Goal: Task Accomplishment & Management: Manage account settings

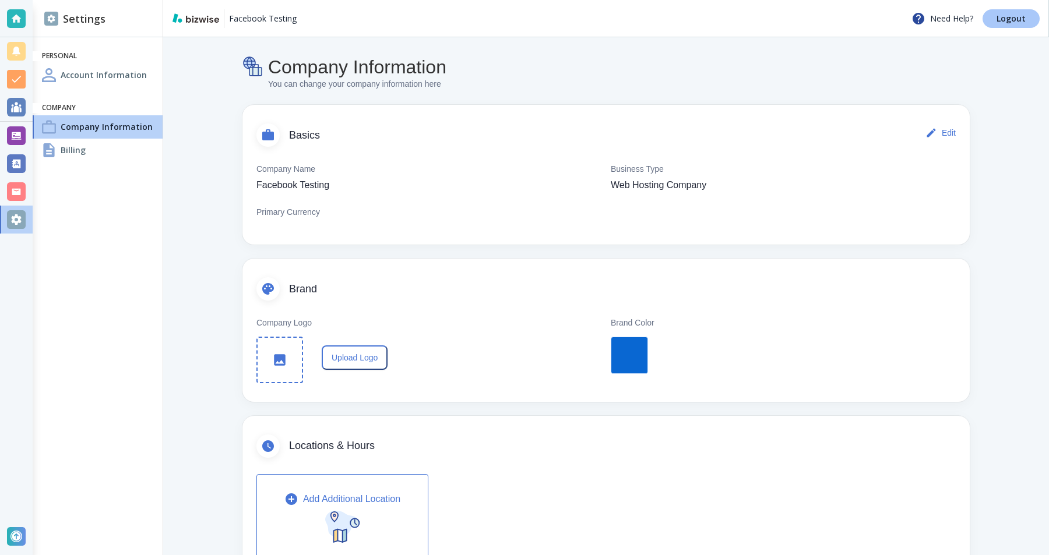
click at [1007, 15] on p "Logout" at bounding box center [1010, 19] width 29 height 8
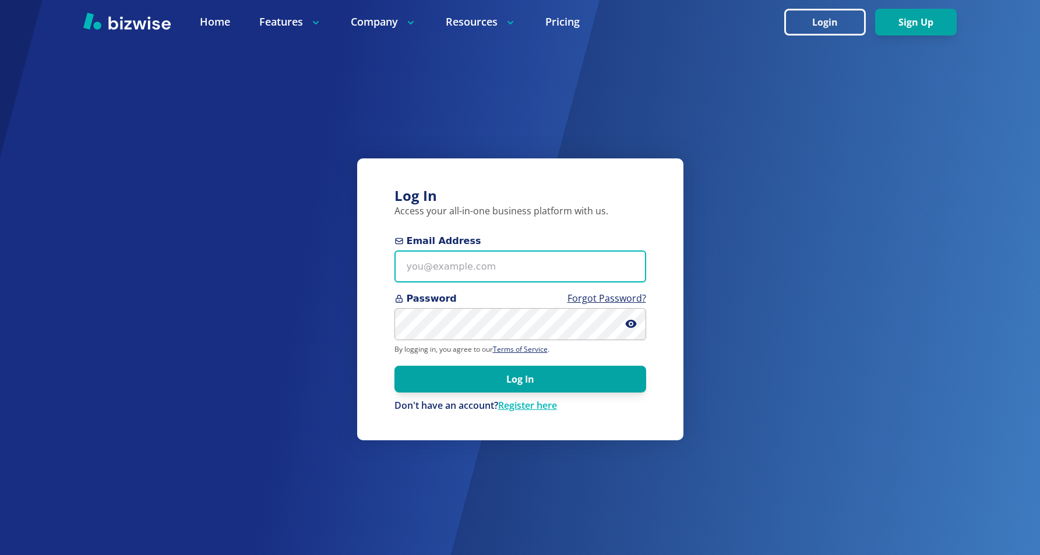
click at [575, 267] on input "Email Address" at bounding box center [520, 267] width 252 height 32
paste input "shiranka+facebook-testing@bizwise.com"
type input "shiranka+facebook-testing@bizwise.com"
click at [579, 233] on div "Log In Access your all-in-one business platform with us. Email Address shiranka…" at bounding box center [520, 299] width 326 height 282
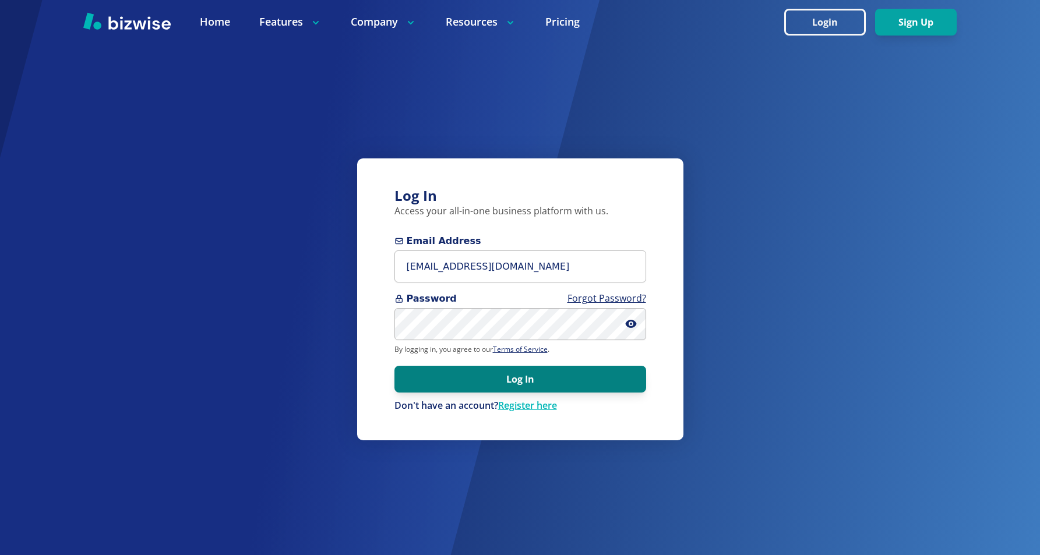
click at [467, 371] on button "Log In" at bounding box center [520, 379] width 252 height 27
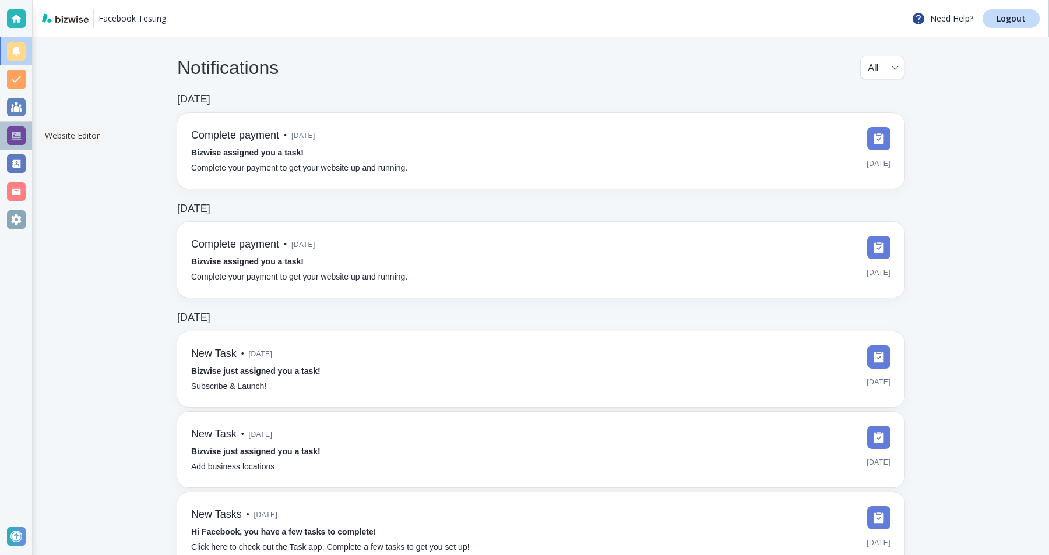
click at [21, 136] on div at bounding box center [16, 135] width 19 height 19
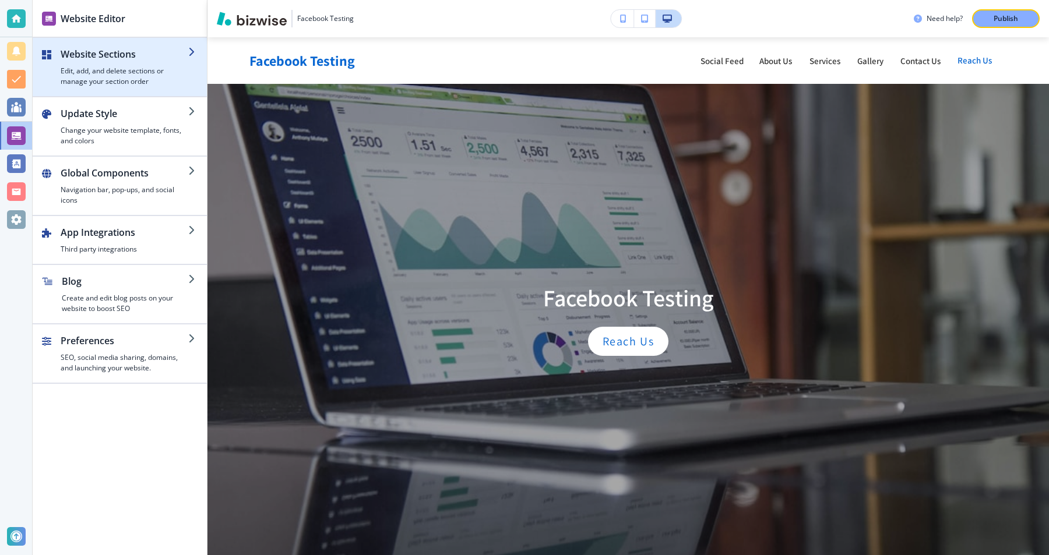
click at [100, 89] on div "button" at bounding box center [120, 91] width 174 height 9
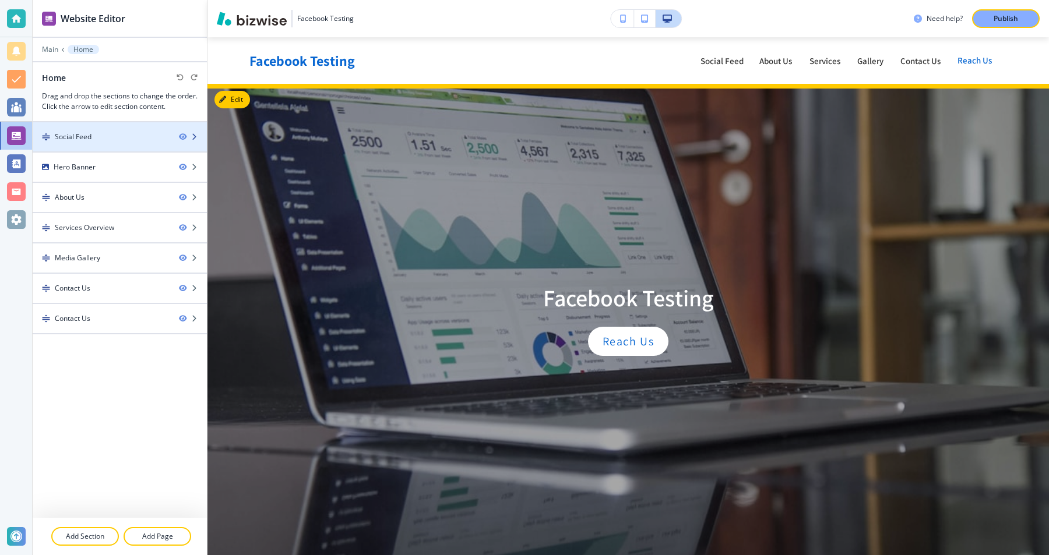
click at [79, 130] on div at bounding box center [120, 126] width 174 height 9
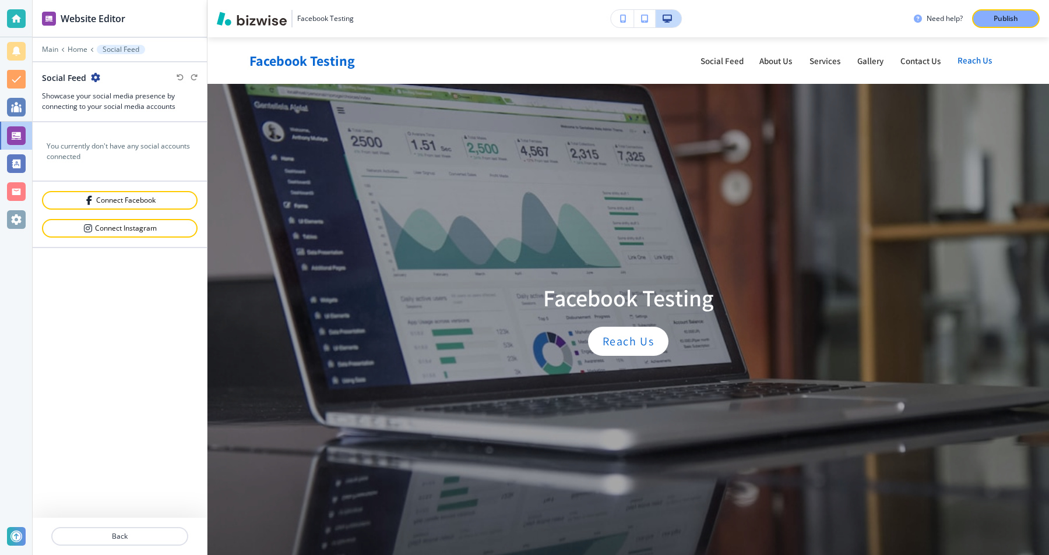
scroll to position [47, 0]
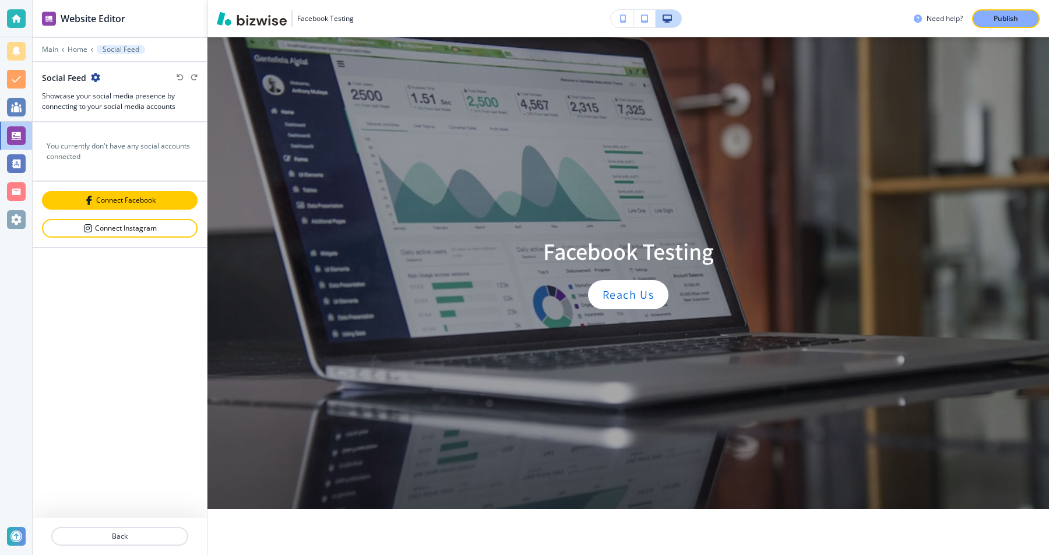
click at [107, 196] on div "Connect Facebook" at bounding box center [119, 200] width 153 height 9
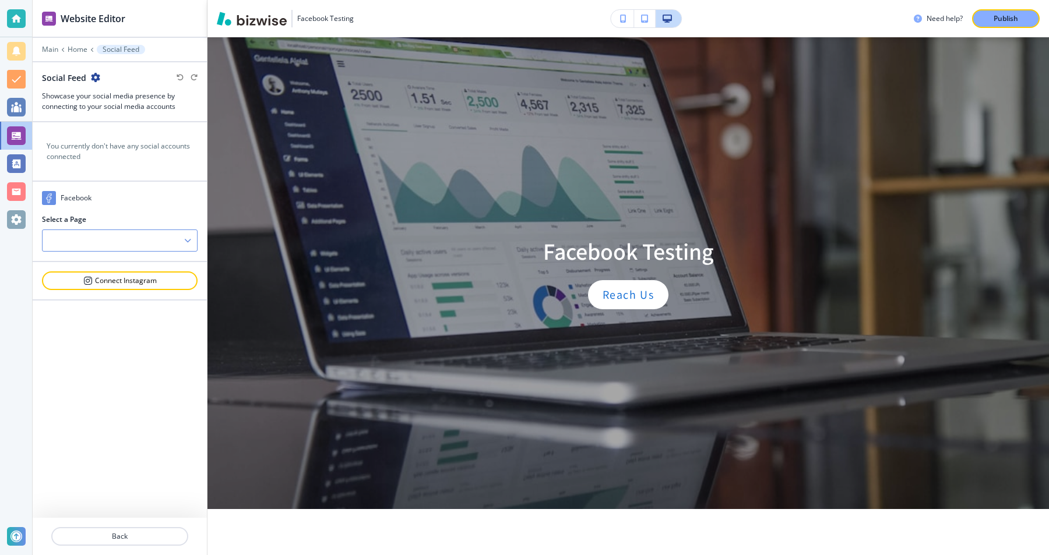
click at [179, 246] on div at bounding box center [120, 240] width 154 height 21
click at [108, 263] on h4 "TEST" at bounding box center [119, 261] width 143 height 10
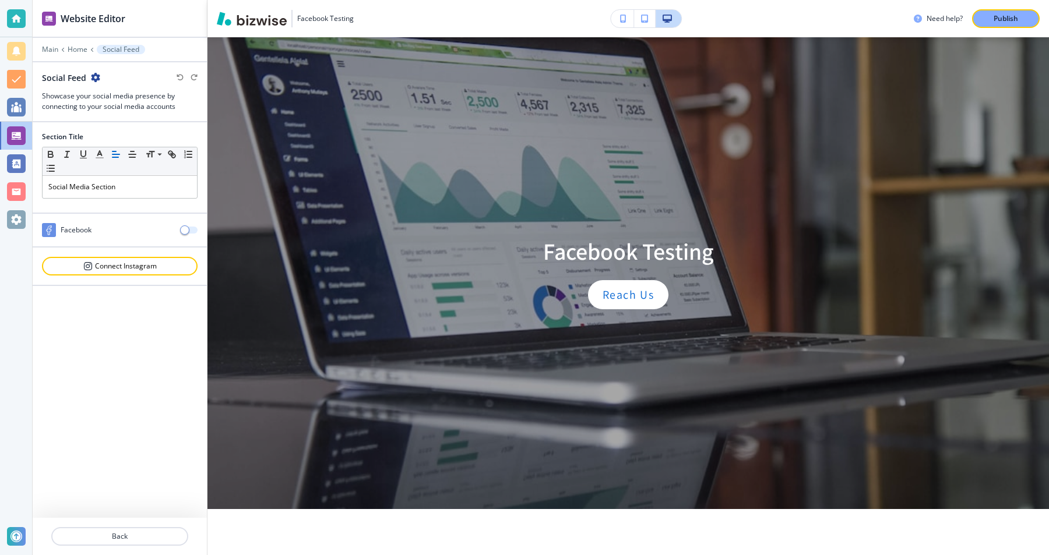
click at [184, 231] on span "button" at bounding box center [184, 229] width 9 height 9
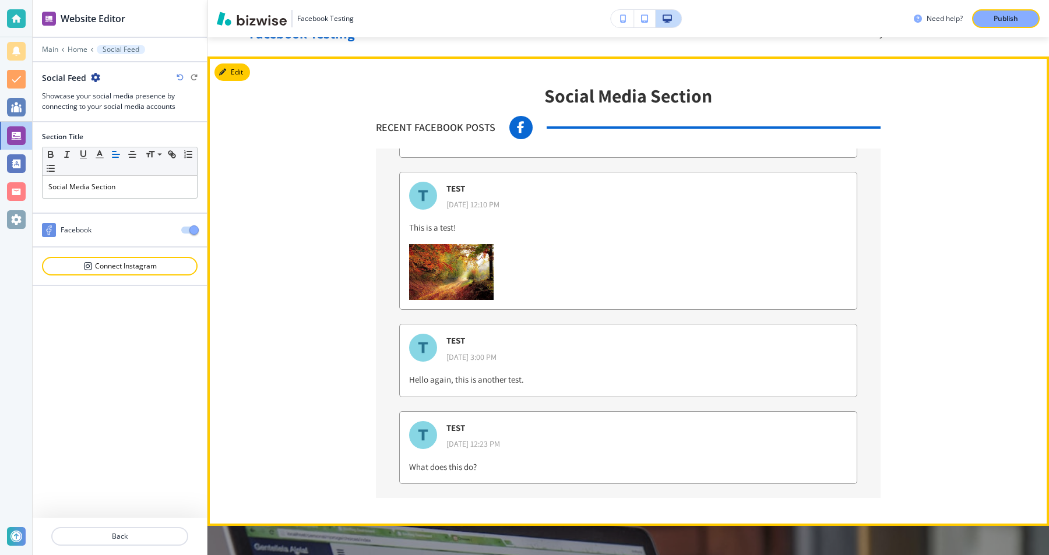
scroll to position [0, 0]
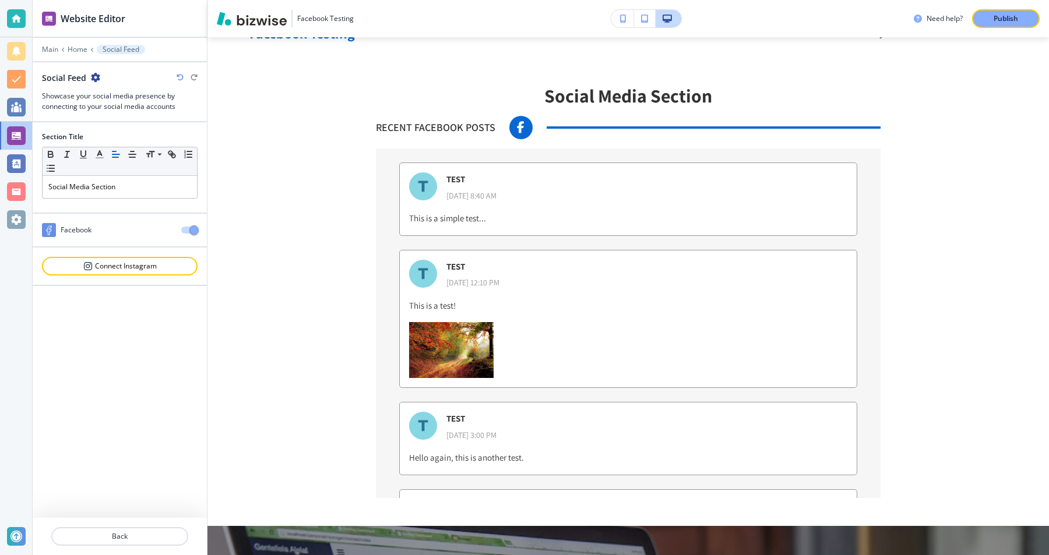
click at [190, 228] on span "button" at bounding box center [193, 229] width 9 height 9
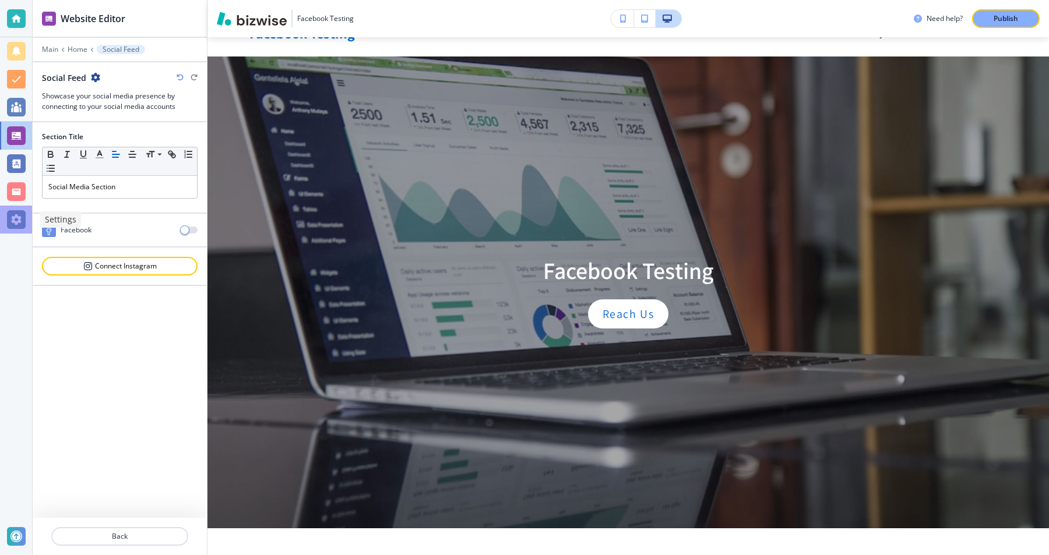
click at [24, 218] on div at bounding box center [16, 219] width 19 height 19
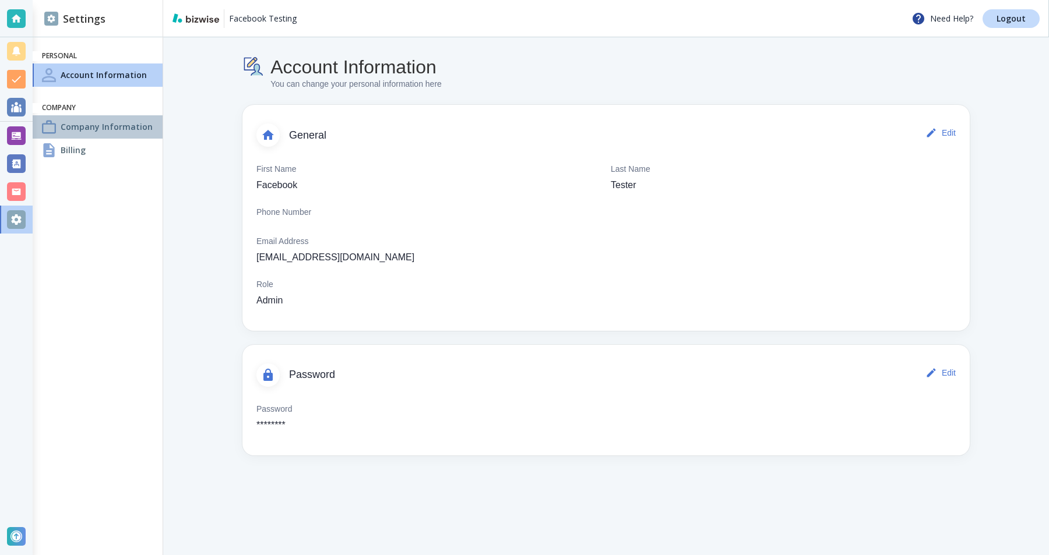
click at [82, 130] on h4 "Company Information" at bounding box center [107, 127] width 92 height 12
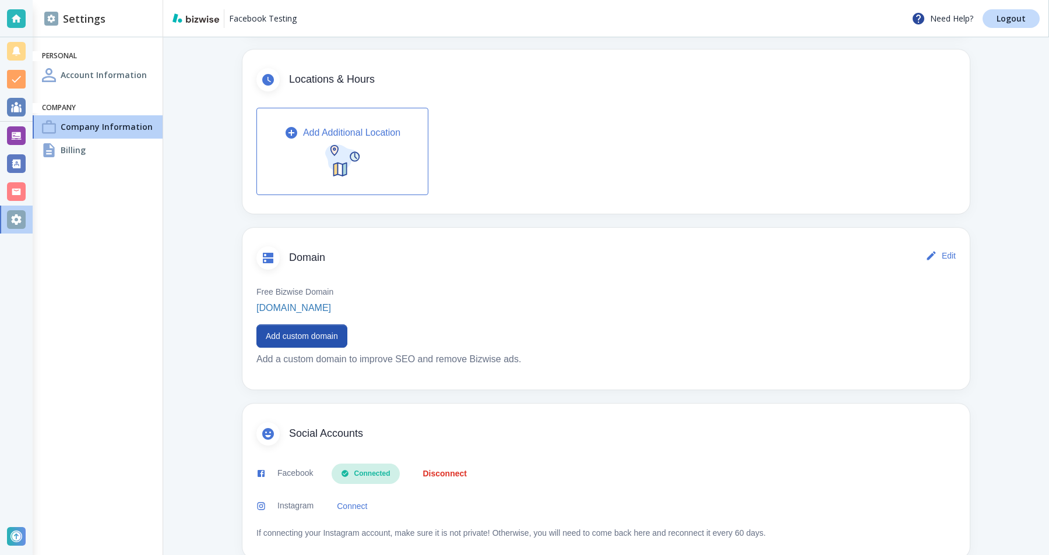
scroll to position [389, 0]
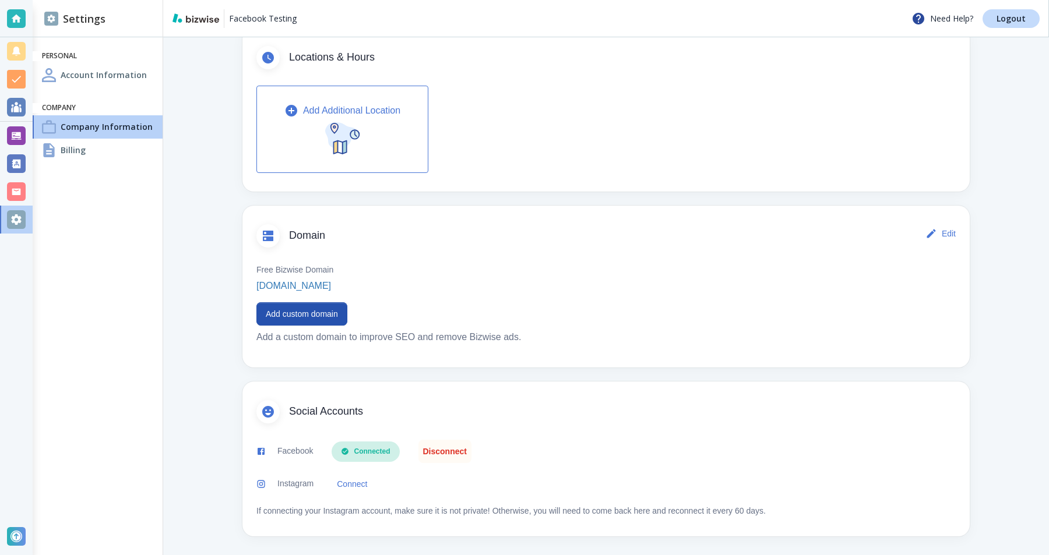
click at [453, 451] on button "Disconnect" at bounding box center [444, 451] width 53 height 23
click at [10, 140] on div at bounding box center [16, 135] width 19 height 19
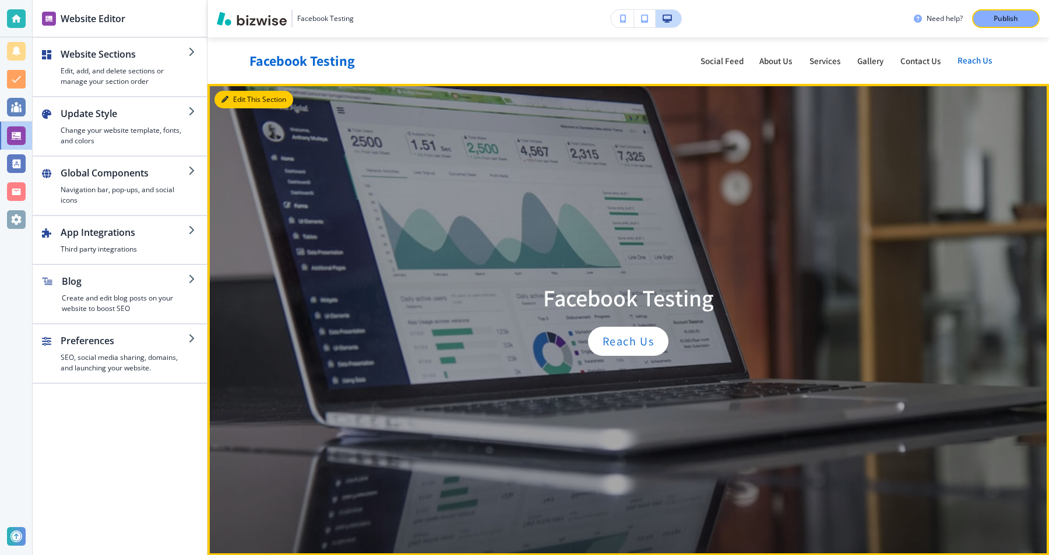
click at [235, 100] on button "Edit This Section" at bounding box center [253, 99] width 79 height 17
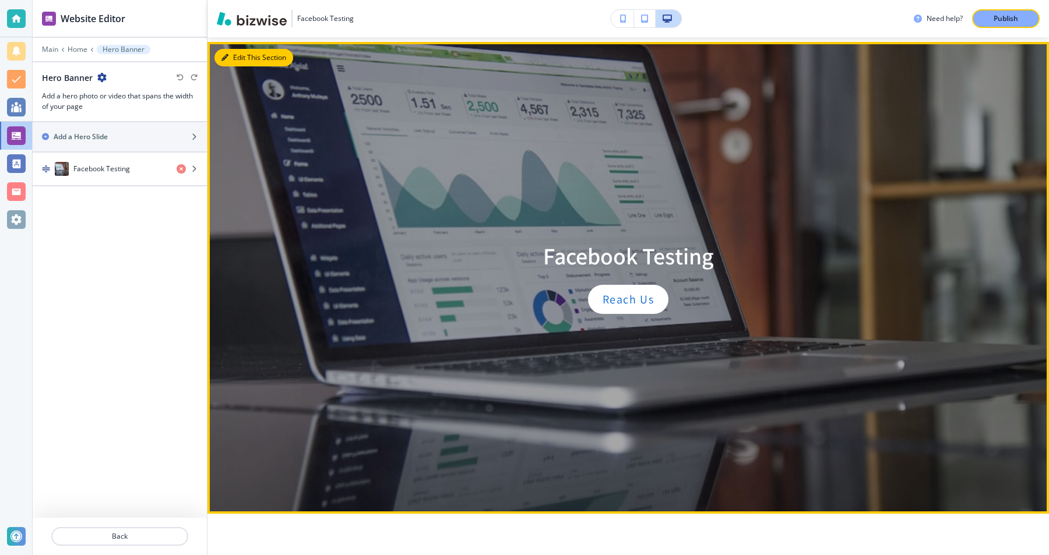
scroll to position [47, 0]
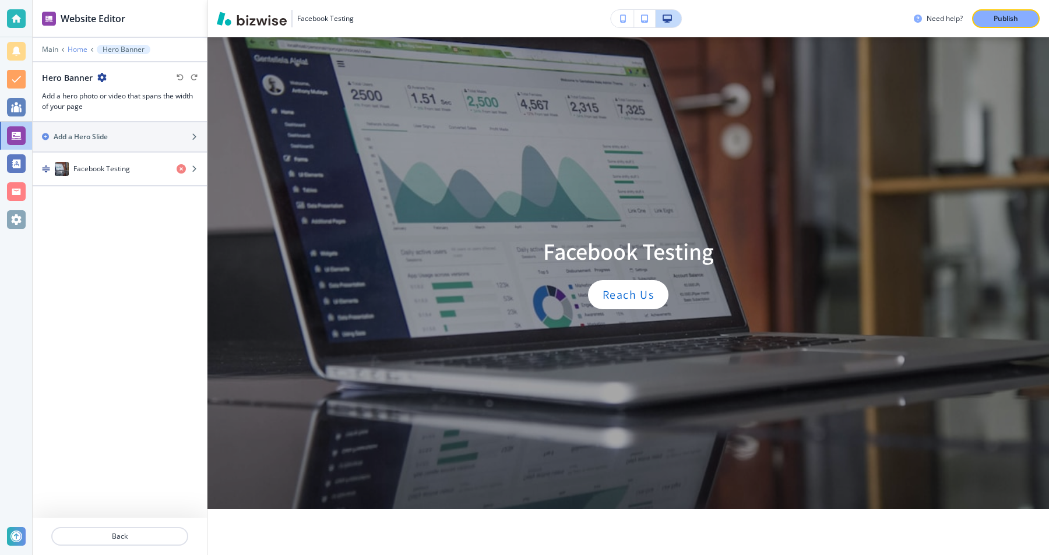
click at [76, 52] on p "Home" at bounding box center [78, 49] width 20 height 8
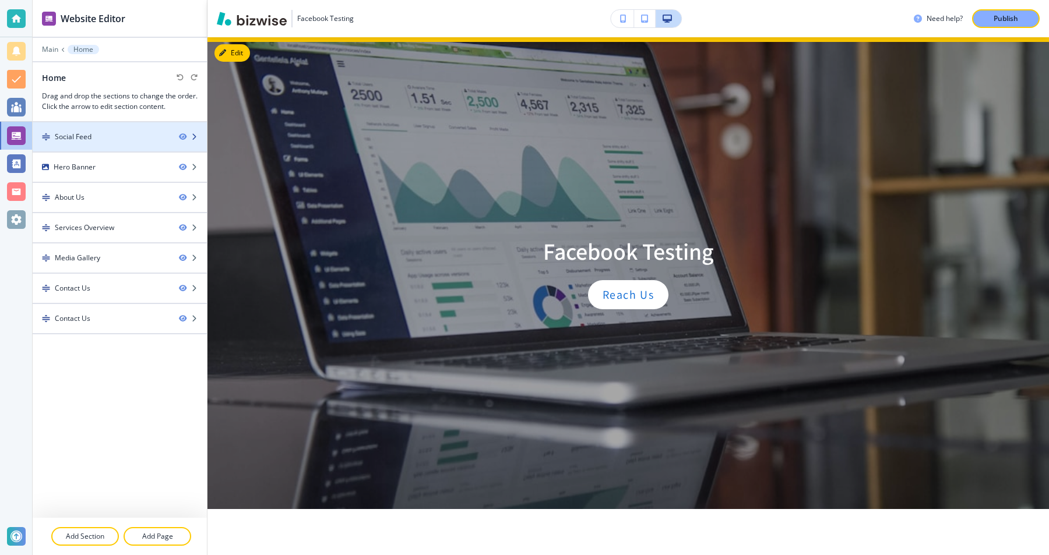
click at [93, 129] on div at bounding box center [120, 126] width 174 height 9
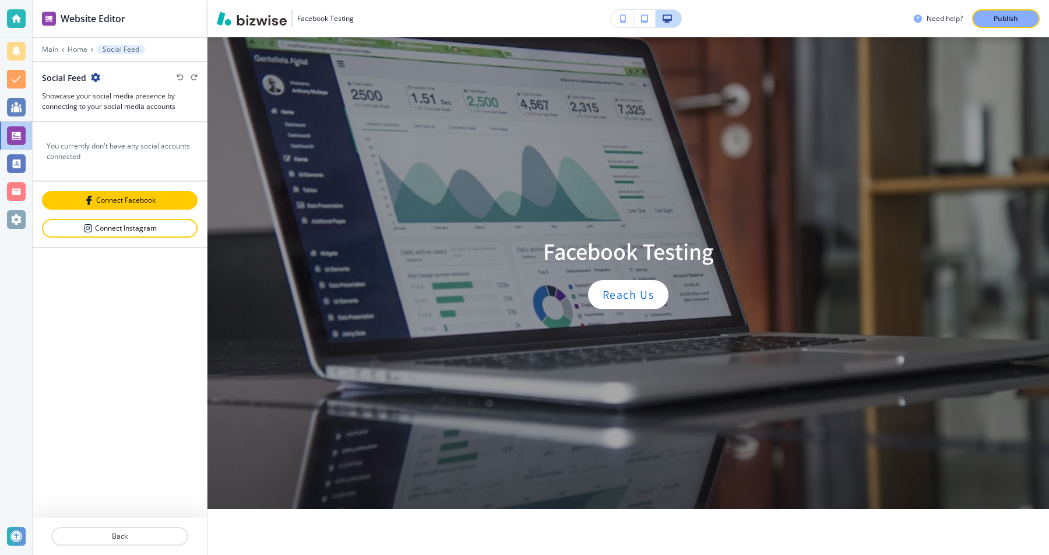
click at [126, 203] on div "Connect Facebook" at bounding box center [119, 200] width 153 height 9
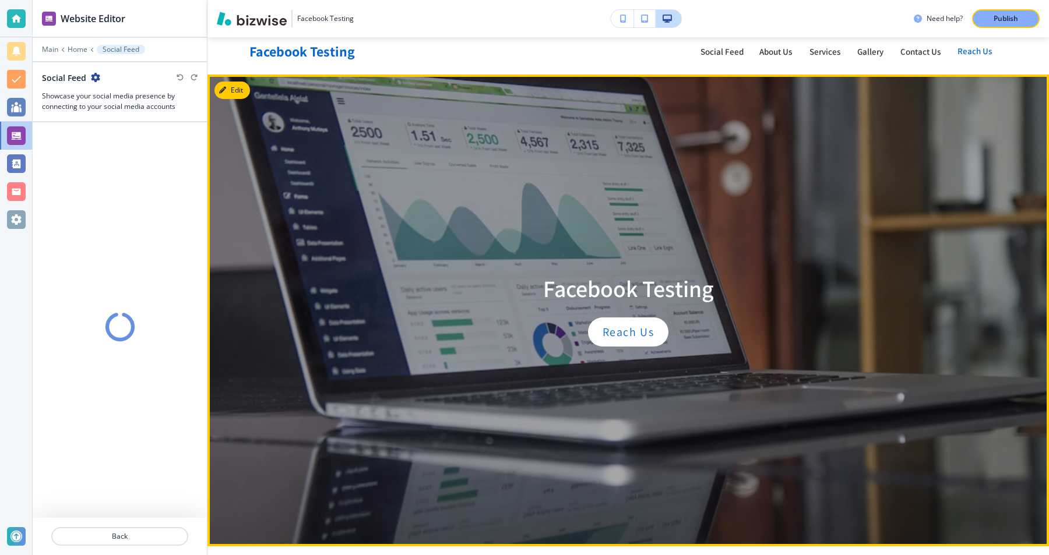
scroll to position [0, 0]
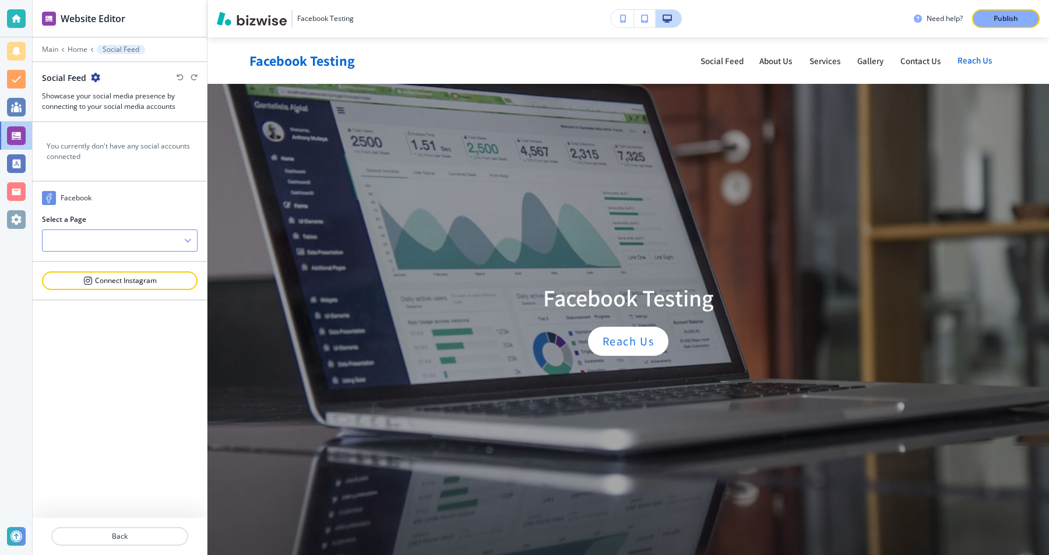
click at [130, 237] on div at bounding box center [120, 240] width 154 height 21
click at [117, 255] on div "TEST" at bounding box center [120, 261] width 154 height 20
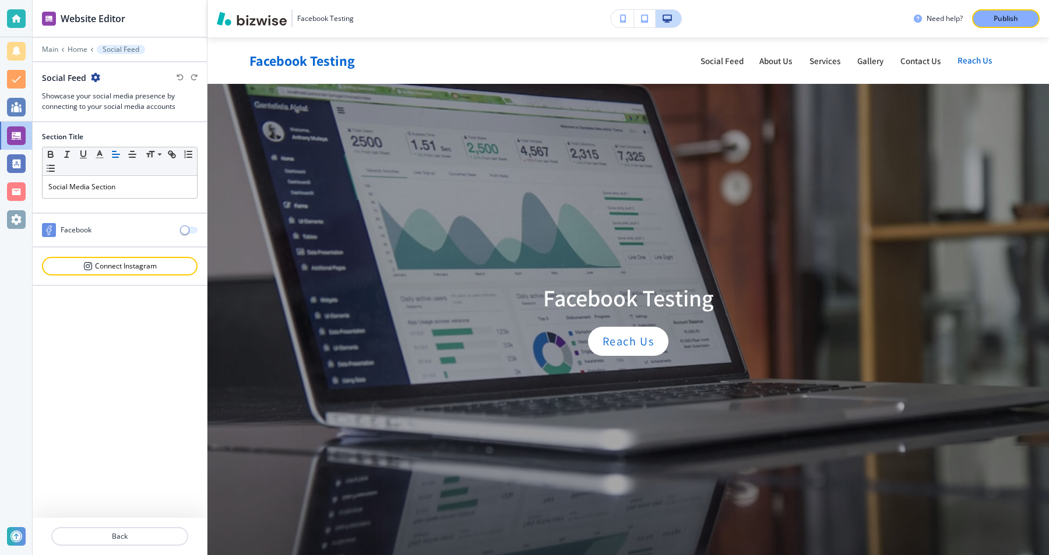
click at [191, 231] on button "button" at bounding box center [189, 230] width 16 height 7
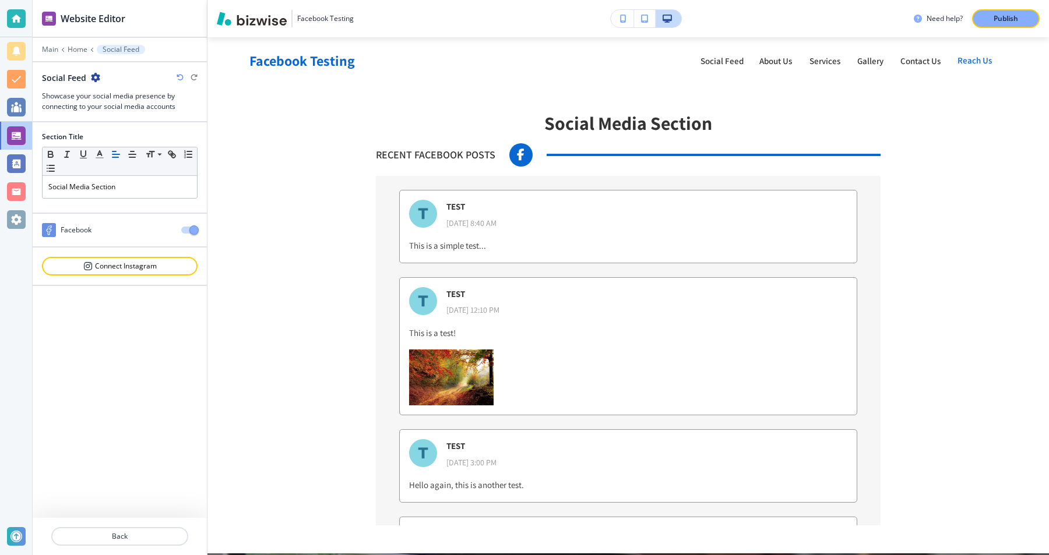
click at [190, 231] on span "button" at bounding box center [193, 229] width 9 height 9
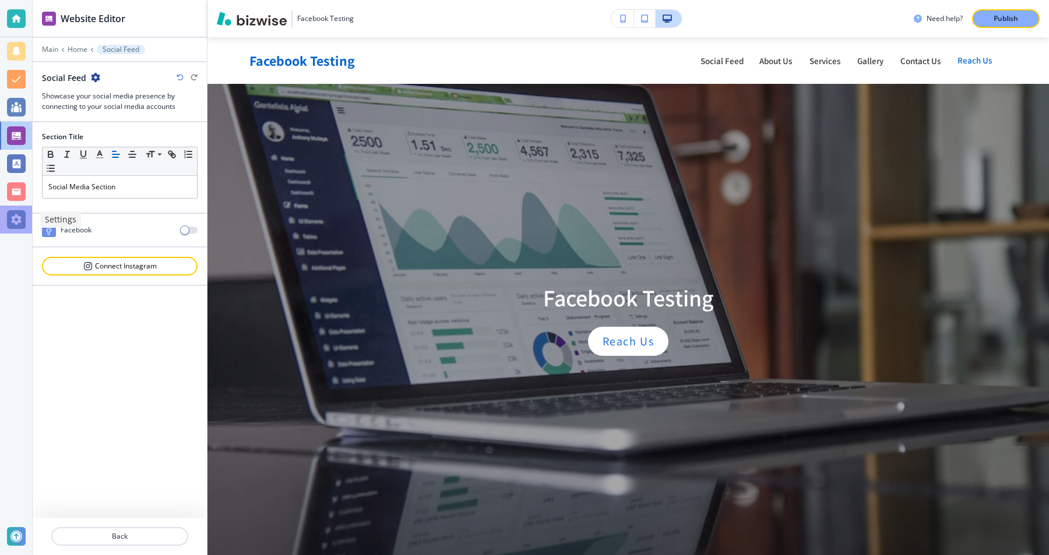
click at [7, 226] on div at bounding box center [16, 219] width 19 height 19
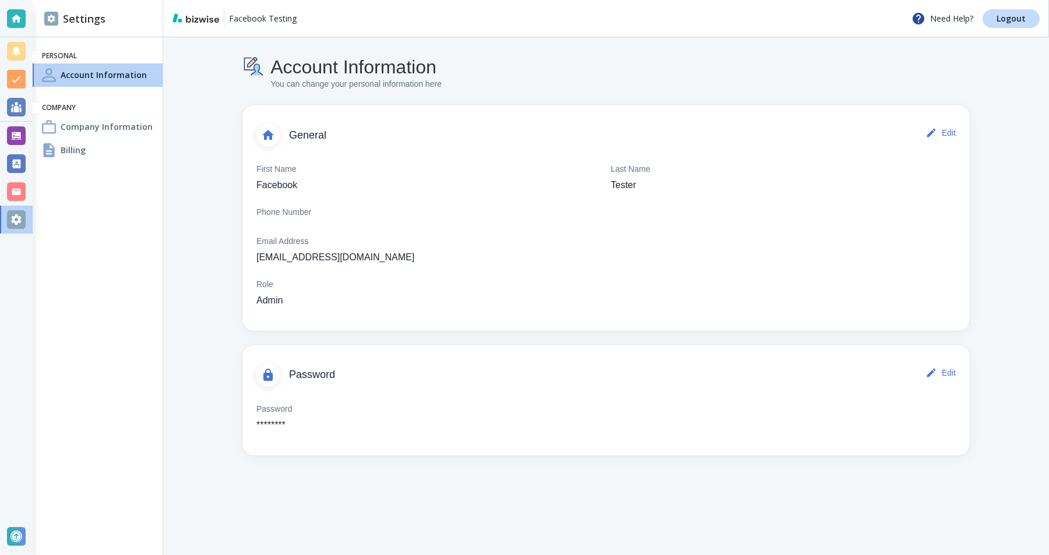
click at [123, 127] on h4 "Company Information" at bounding box center [107, 127] width 92 height 12
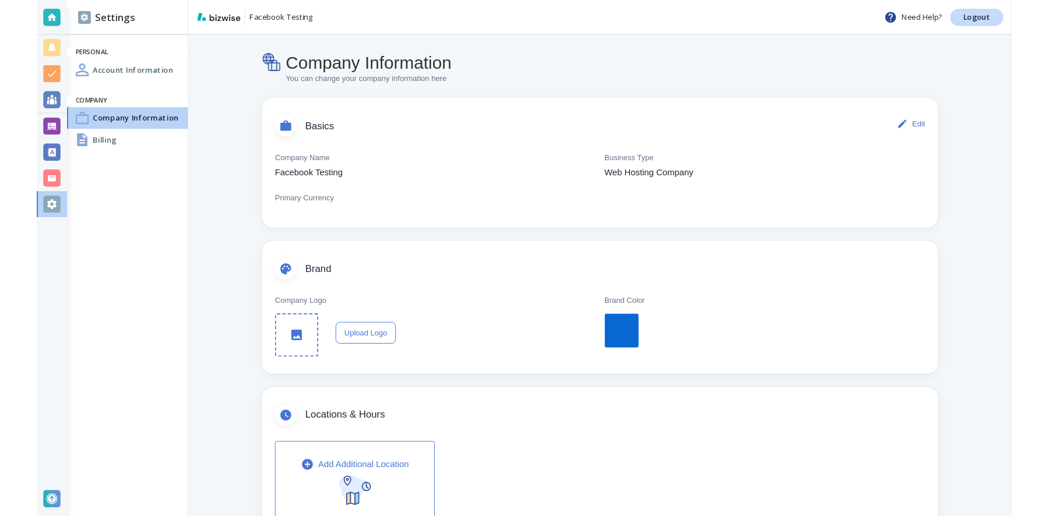
scroll to position [389, 0]
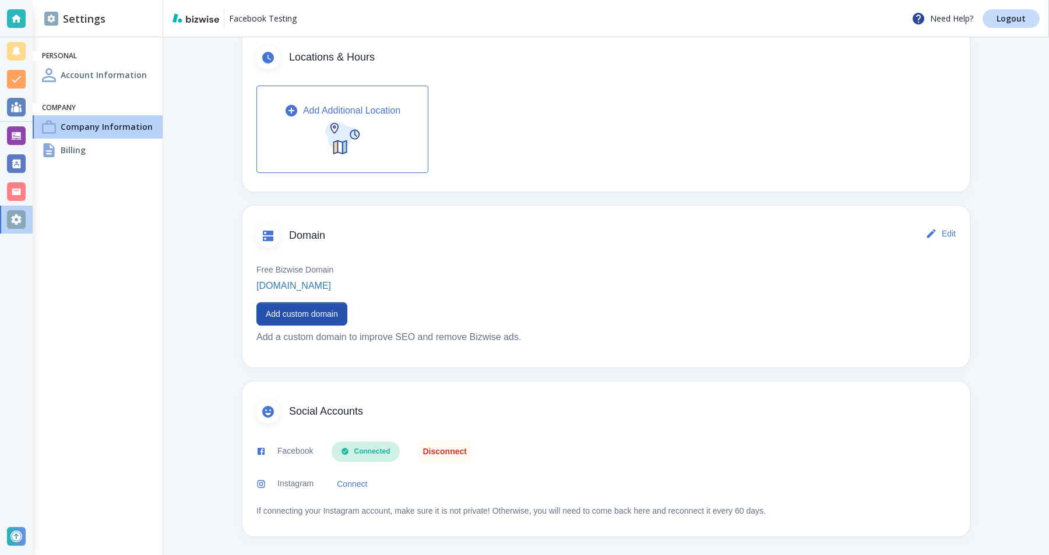
click at [432, 446] on button "Disconnect" at bounding box center [444, 451] width 53 height 23
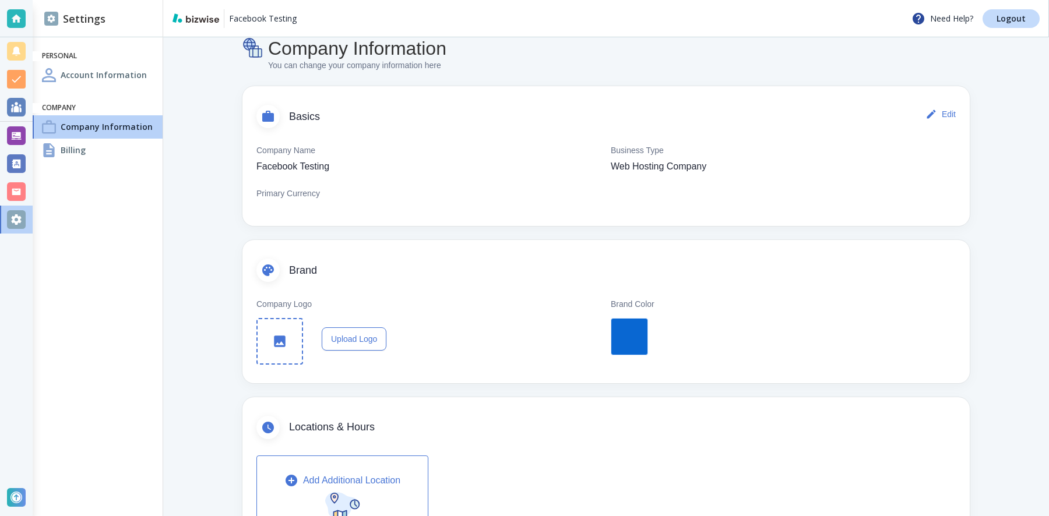
scroll to position [0, 0]
